Goal: Task Accomplishment & Management: Use online tool/utility

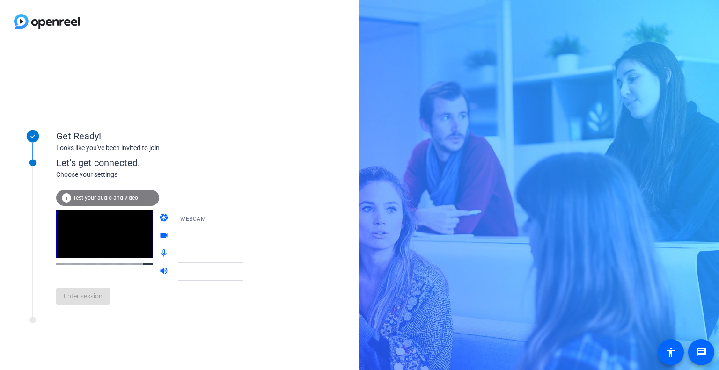
click at [247, 235] on icon at bounding box center [252, 236] width 11 height 11
click at [279, 197] on div "Get Ready! Looks like you've been invited to join Let's get connected. Choose y…" at bounding box center [179, 207] width 359 height 328
click at [82, 241] on video at bounding box center [104, 234] width 97 height 49
click at [98, 198] on span "Test your audio and video" at bounding box center [105, 198] width 65 height 7
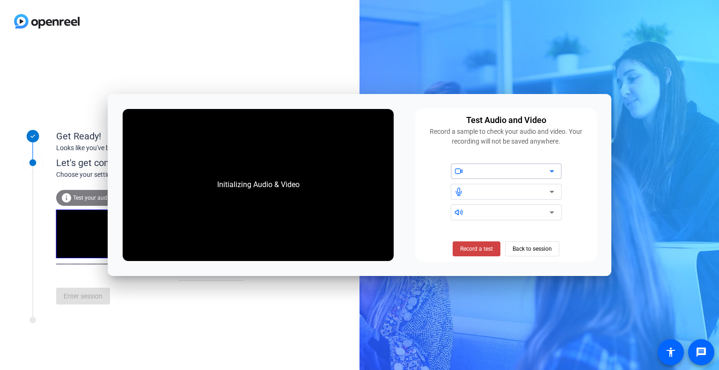
click at [553, 170] on icon at bounding box center [551, 171] width 5 height 2
click at [480, 249] on span "Record a test" at bounding box center [476, 249] width 33 height 8
click at [472, 248] on span "Stop Testing (6s)" at bounding box center [476, 249] width 43 height 8
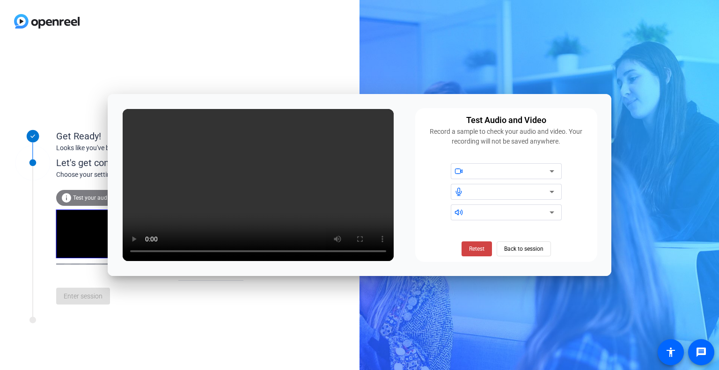
click at [554, 169] on icon at bounding box center [551, 171] width 11 height 11
click at [517, 167] on div at bounding box center [510, 171] width 80 height 11
click at [508, 169] on div at bounding box center [510, 171] width 80 height 11
click at [484, 193] on div at bounding box center [510, 191] width 80 height 11
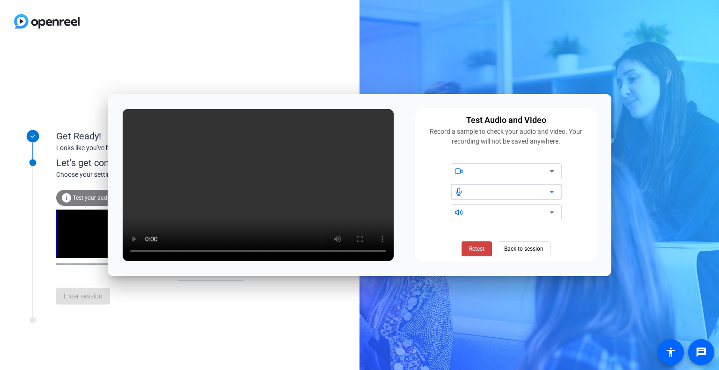
click at [475, 218] on div at bounding box center [510, 212] width 80 height 11
click at [522, 247] on span "Back to session" at bounding box center [523, 249] width 39 height 18
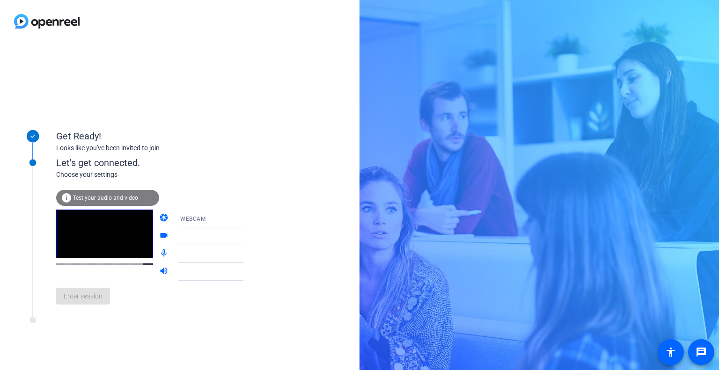
click at [181, 223] on div "WEBCAM" at bounding box center [215, 219] width 70 height 12
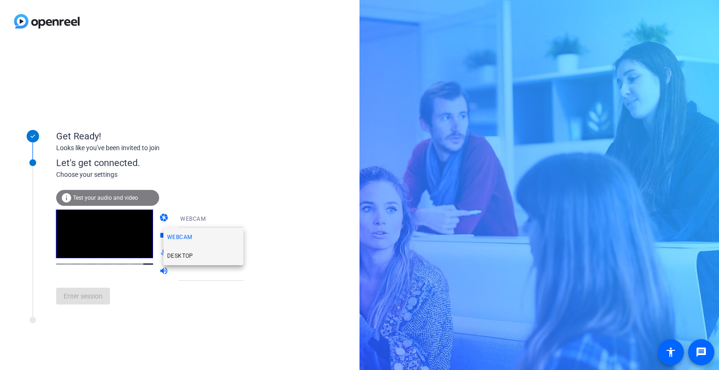
click at [188, 252] on span "DESKTOP" at bounding box center [180, 255] width 26 height 11
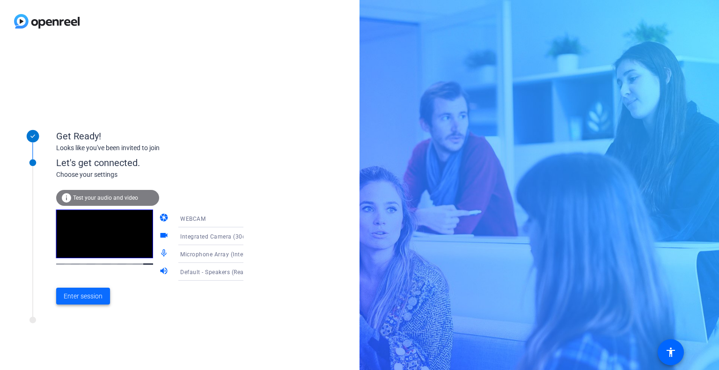
click at [84, 296] on span "Enter session" at bounding box center [83, 296] width 39 height 10
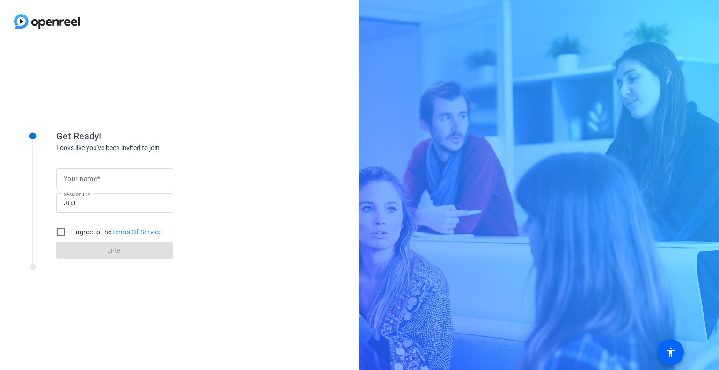
click at [94, 177] on mat-label "Your name" at bounding box center [80, 178] width 33 height 7
click at [94, 177] on input "Your name" at bounding box center [115, 178] width 102 height 11
type input "[PERSON_NAME]"
click at [59, 232] on input "I agree to the Terms Of Service" at bounding box center [60, 232] width 19 height 19
checkbox input "true"
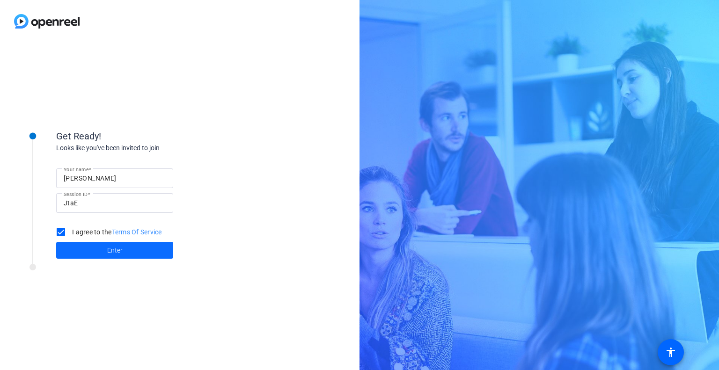
click at [112, 253] on span "Enter" at bounding box center [114, 251] width 15 height 10
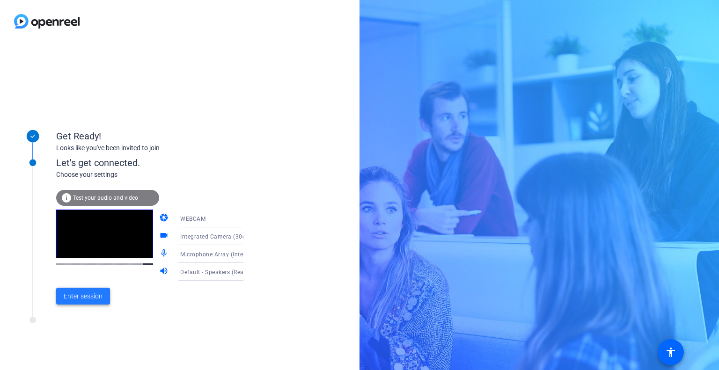
click at [82, 293] on span "Enter session" at bounding box center [83, 296] width 39 height 10
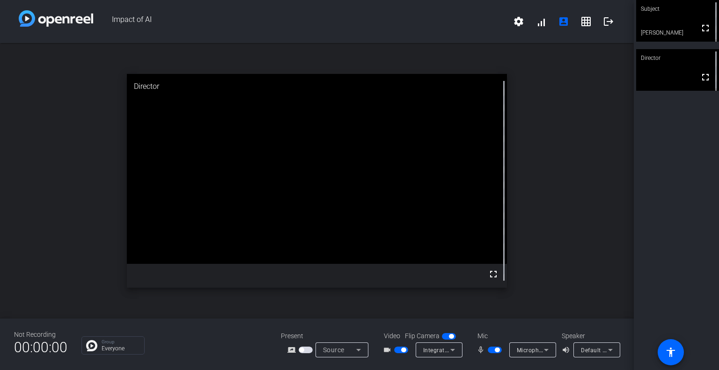
click at [655, 151] on div "Subject fullscreen [PERSON_NAME] Director fullscreen" at bounding box center [676, 185] width 85 height 370
